Goal: Navigation & Orientation: Find specific page/section

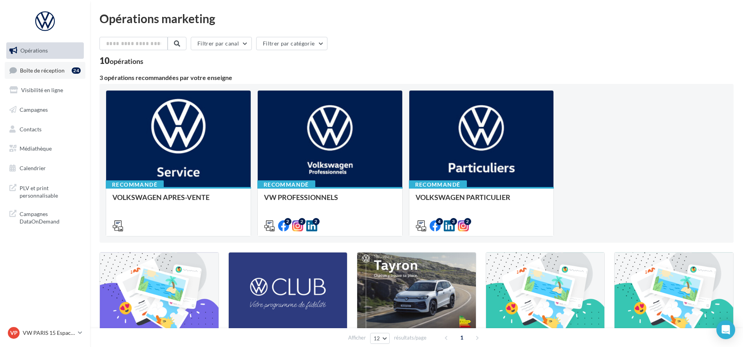
click at [42, 70] on span "Boîte de réception" at bounding box center [42, 70] width 45 height 7
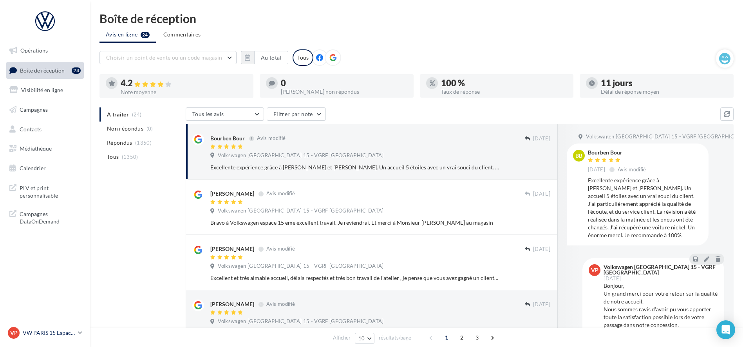
click at [49, 334] on p "VW PARIS 15 Espace Suffren" at bounding box center [49, 333] width 52 height 8
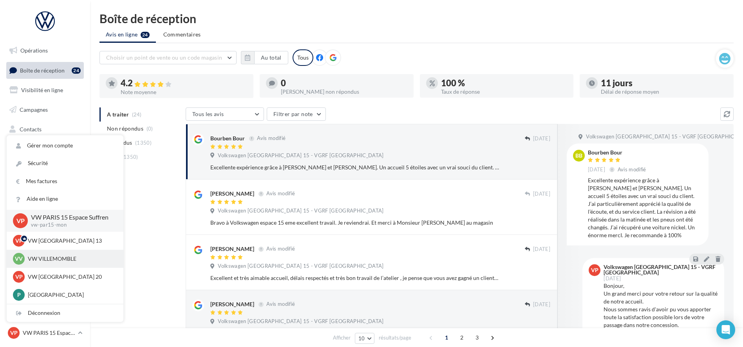
click at [48, 255] on p "VW VILLEMOMBLE" at bounding box center [71, 259] width 86 height 8
